Goal: Find specific page/section: Find specific page/section

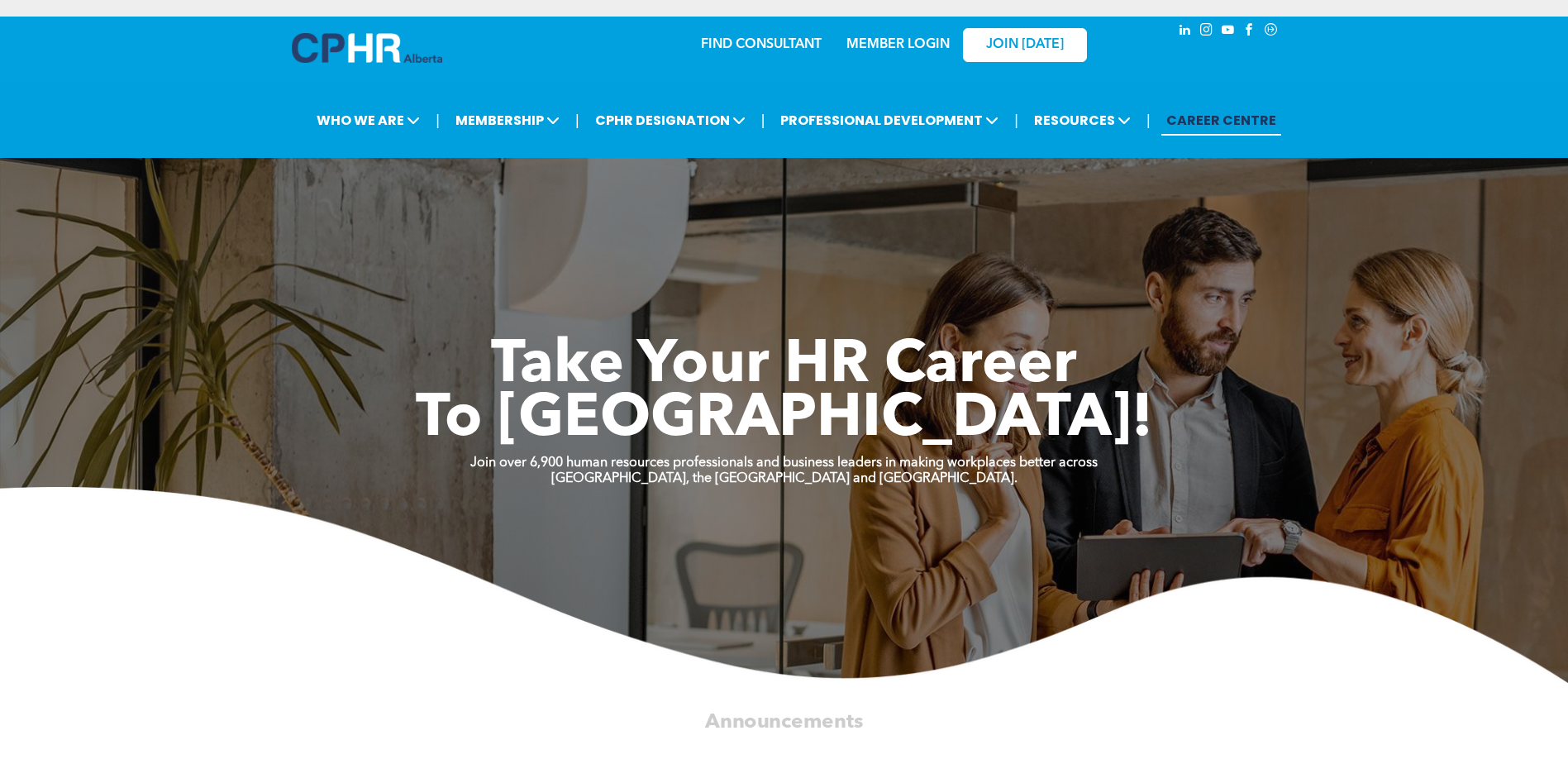
click at [922, 42] on link "MEMBER LOGIN" at bounding box center [898, 44] width 103 height 13
click at [899, 38] on link "MEMBER LOGIN" at bounding box center [898, 44] width 103 height 13
click at [910, 44] on link "MEMBER LOGIN" at bounding box center [898, 44] width 103 height 13
click at [720, 39] on link "FIND CONSULTANT" at bounding box center [761, 44] width 120 height 13
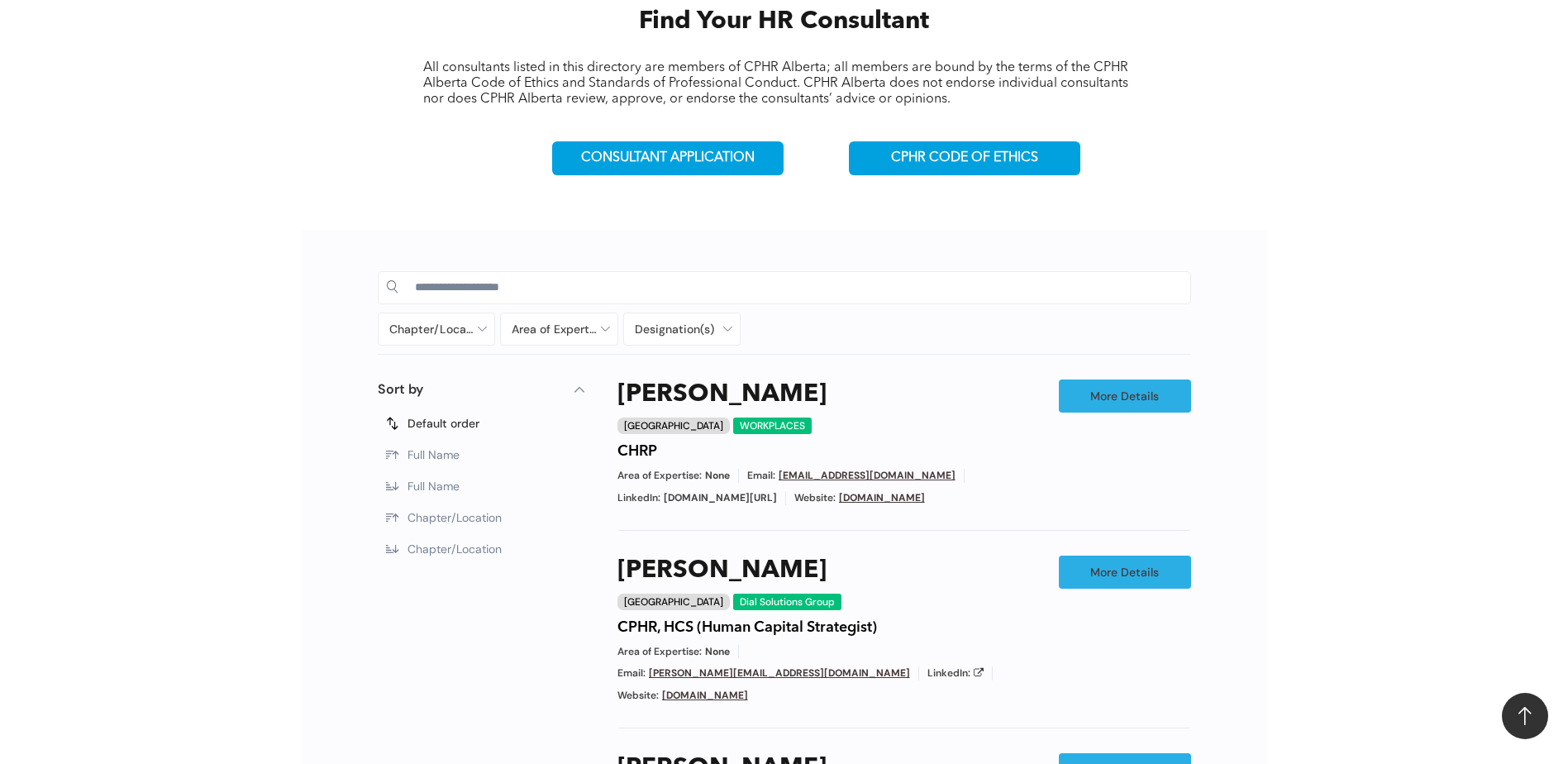
scroll to position [661, 0]
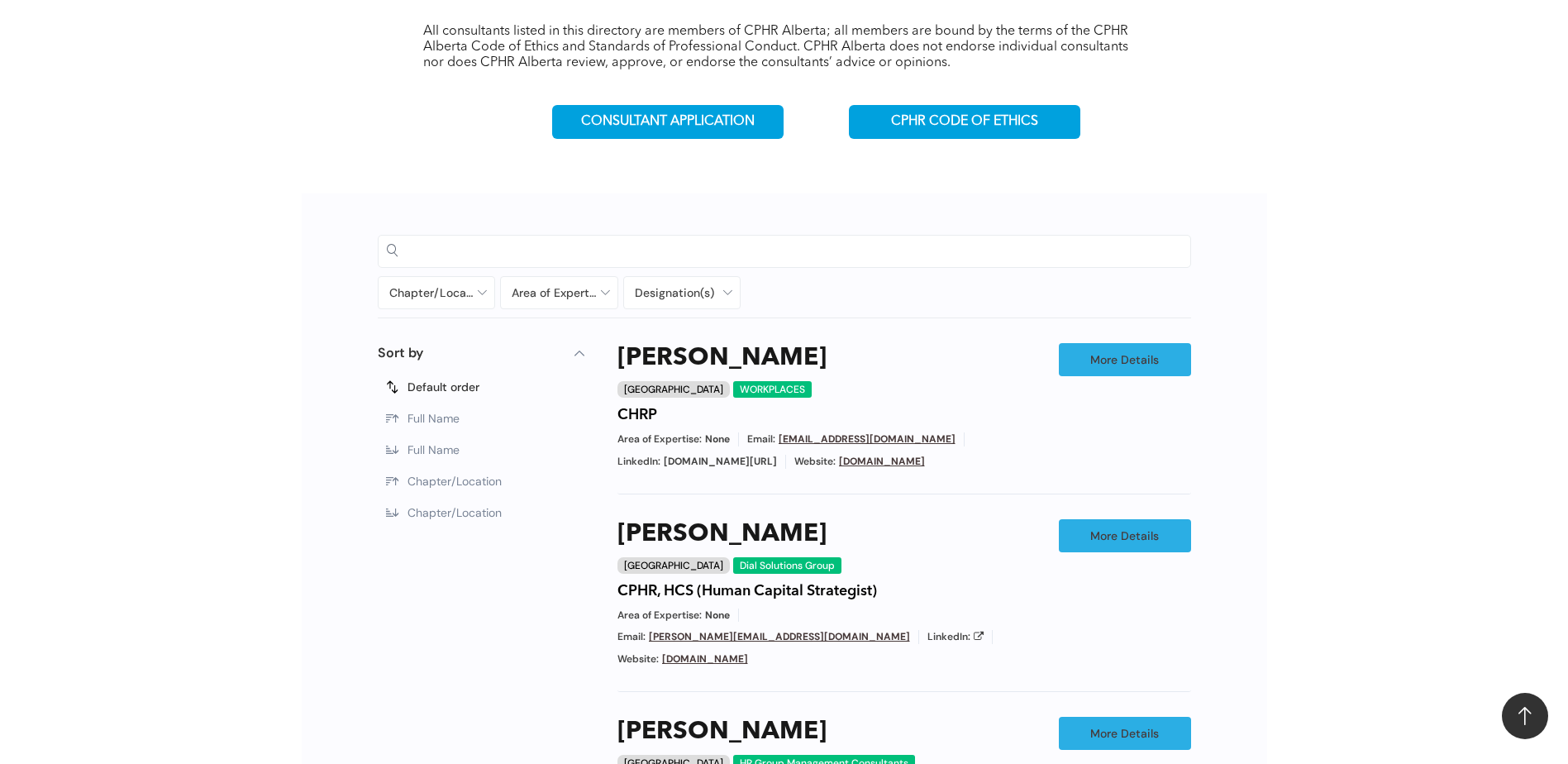
click at [566, 245] on input at bounding box center [798, 250] width 767 height 25
type input "*****"
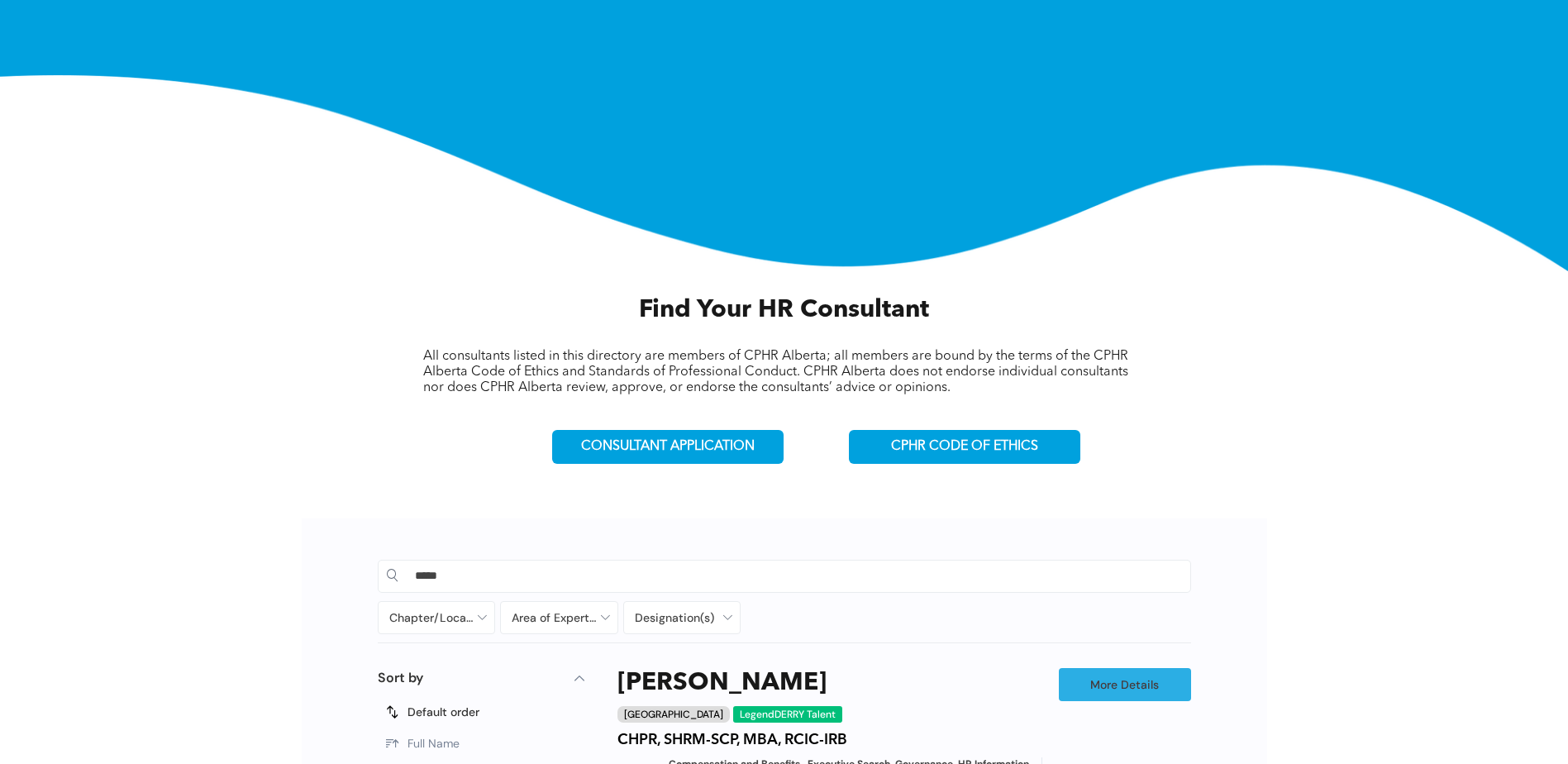
scroll to position [413, 0]
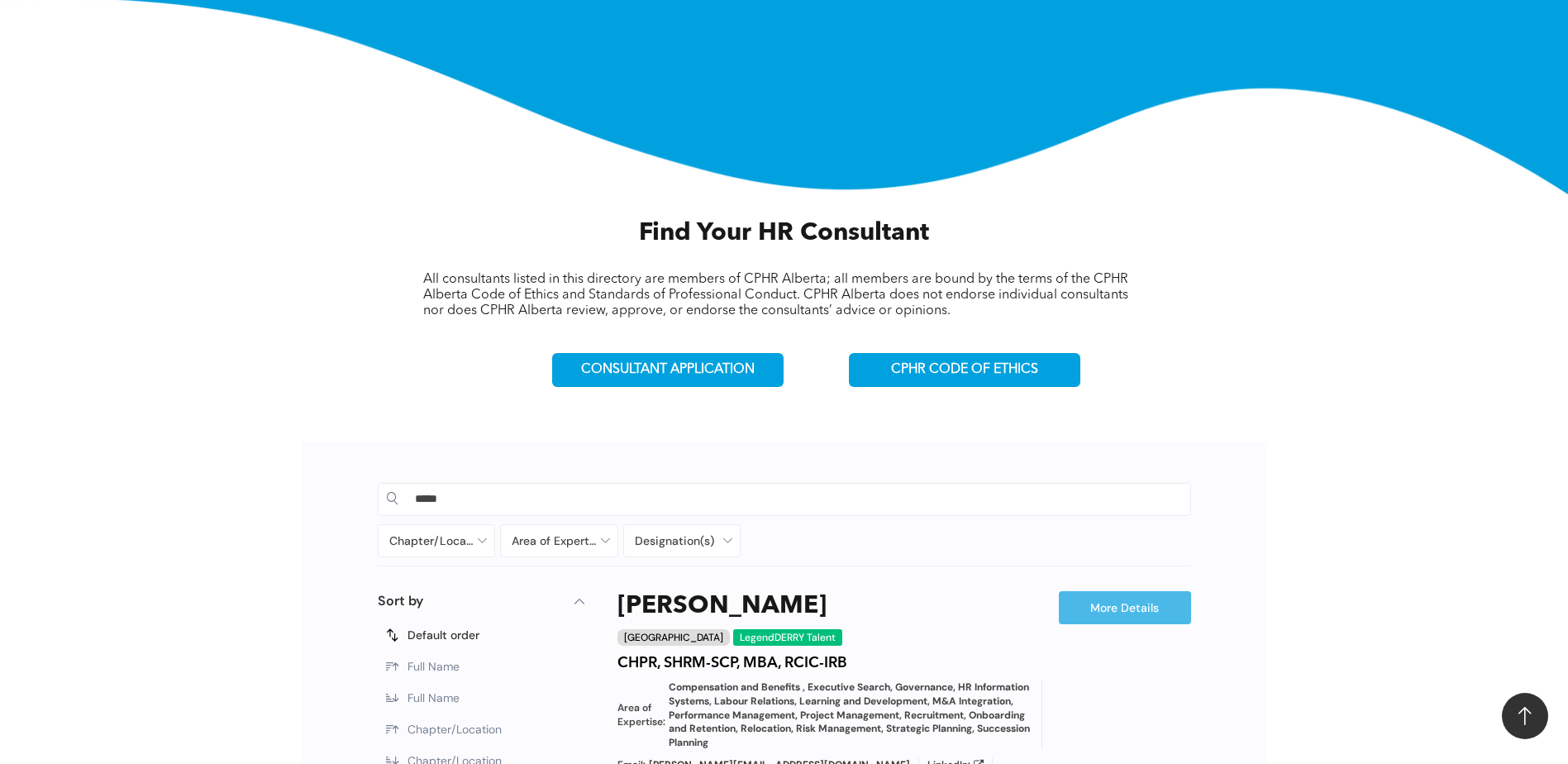
click at [1108, 600] on link "More Details" at bounding box center [1125, 607] width 133 height 33
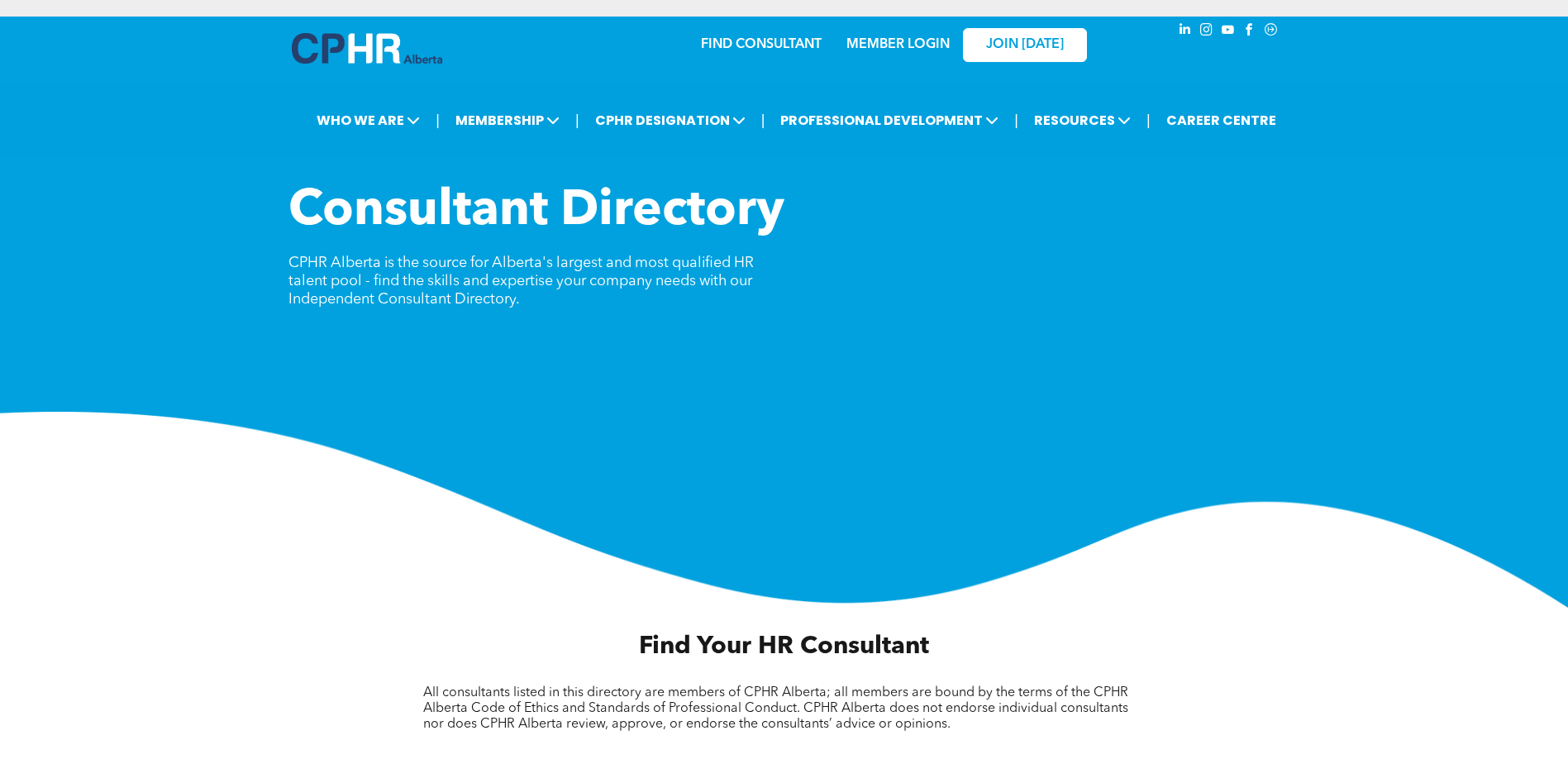
click at [858, 49] on link "MEMBER LOGIN" at bounding box center [898, 44] width 103 height 13
click at [901, 39] on link "MEMBER LOGIN" at bounding box center [898, 44] width 103 height 13
